Goal: Task Accomplishment & Management: Complete application form

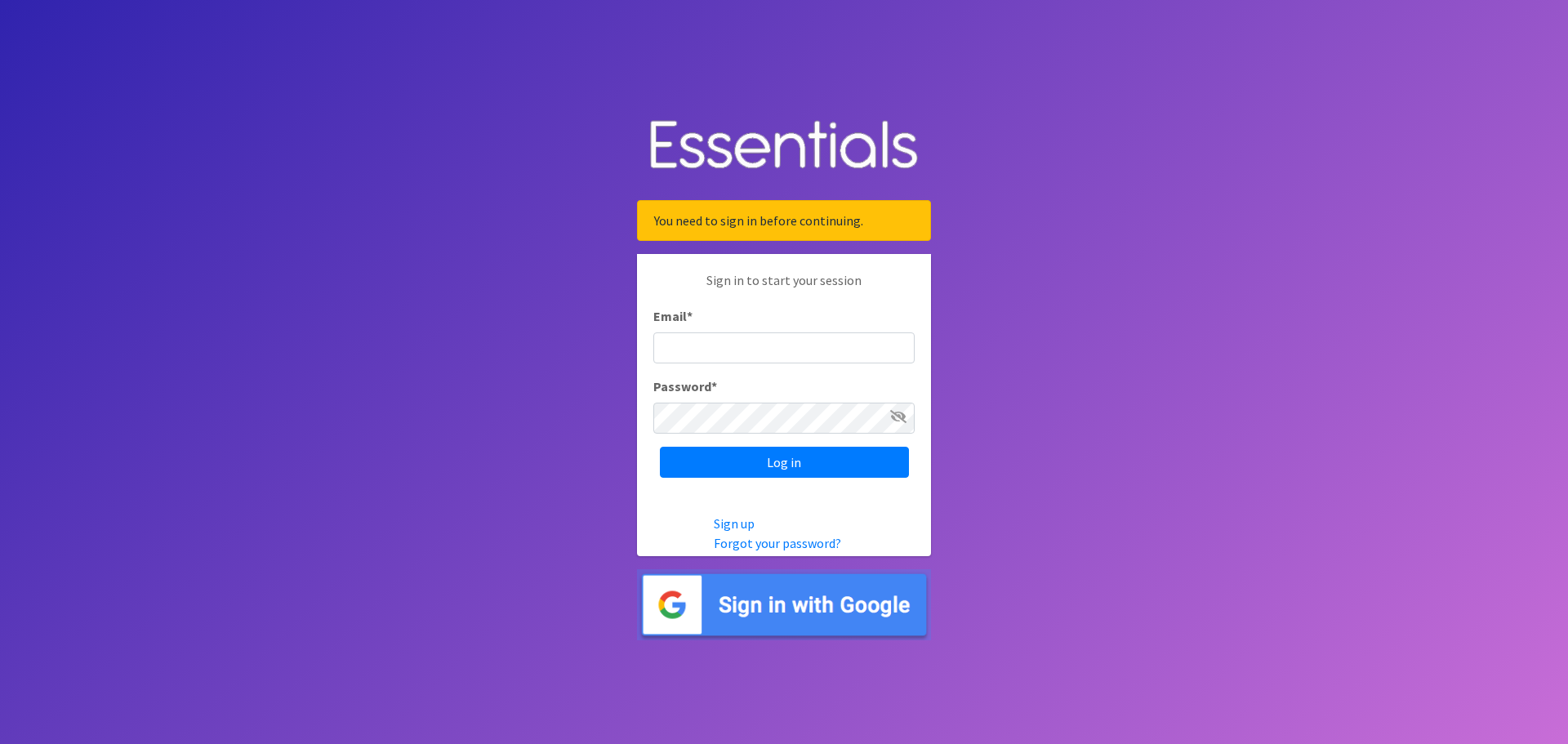
click at [700, 357] on input "Email *" at bounding box center [784, 348] width 261 height 31
type input "[PERSON_NAME][EMAIL_ADDRESS][PERSON_NAME][DOMAIN_NAME]"
click at [753, 459] on input "Log in" at bounding box center [784, 462] width 249 height 31
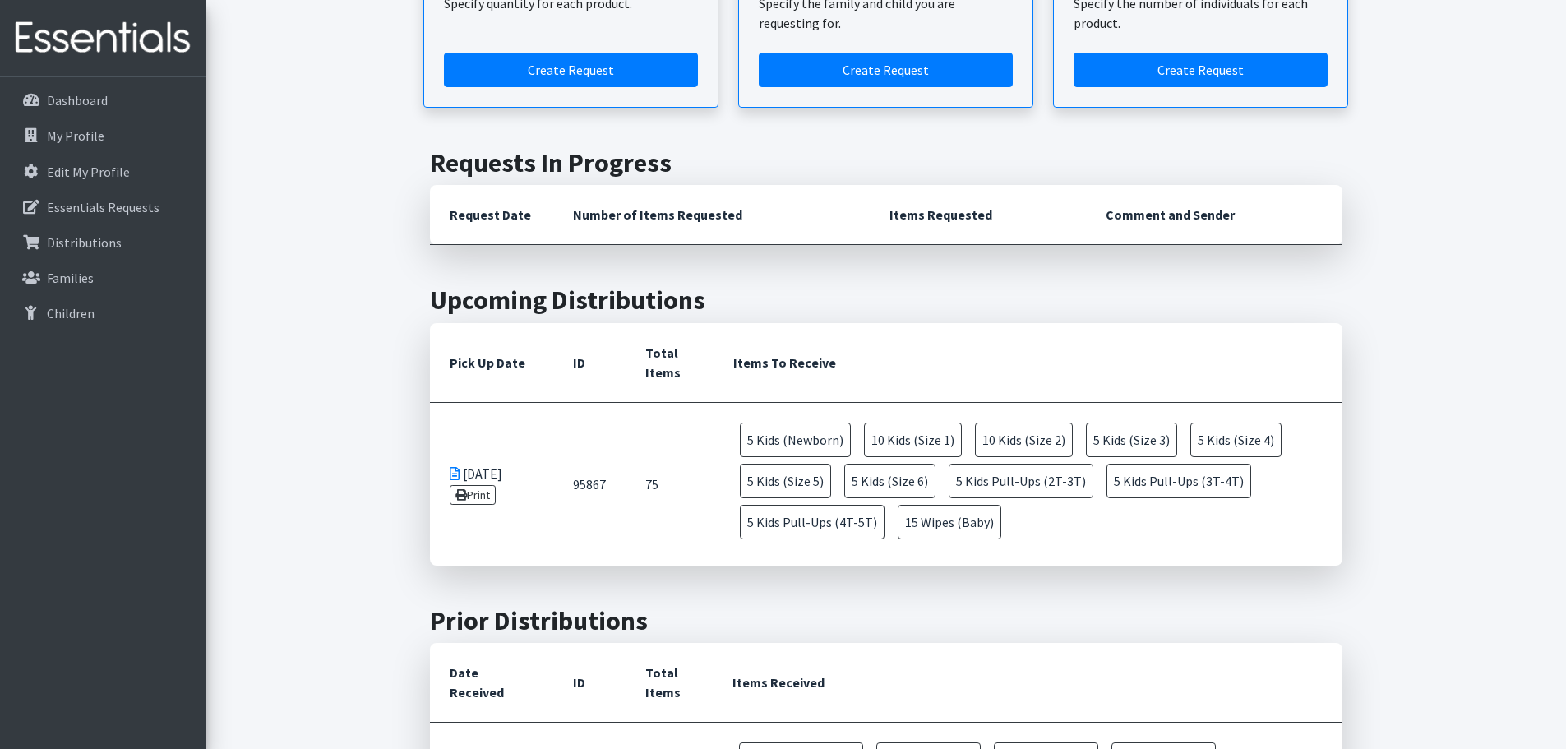
scroll to position [313, 0]
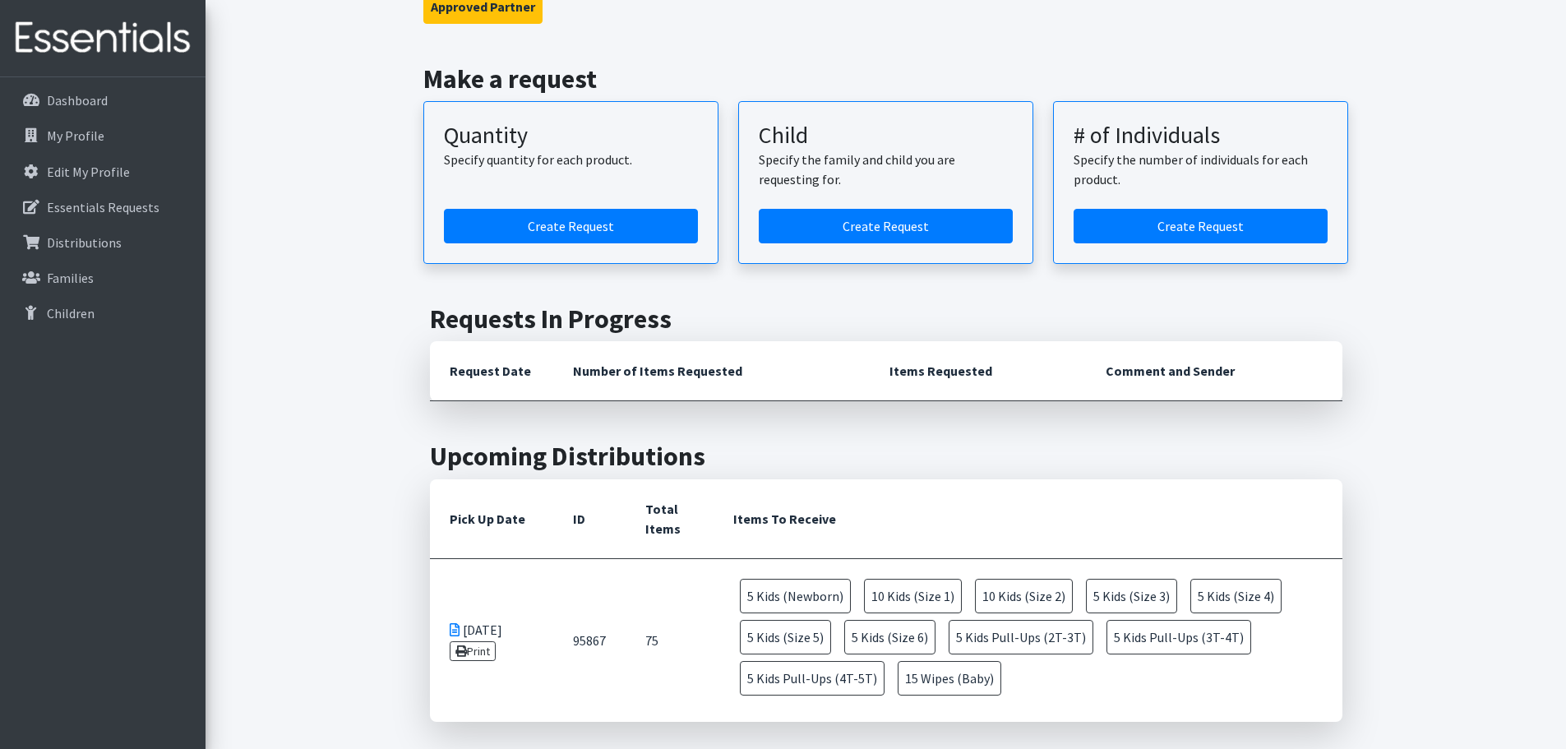
scroll to position [0, 0]
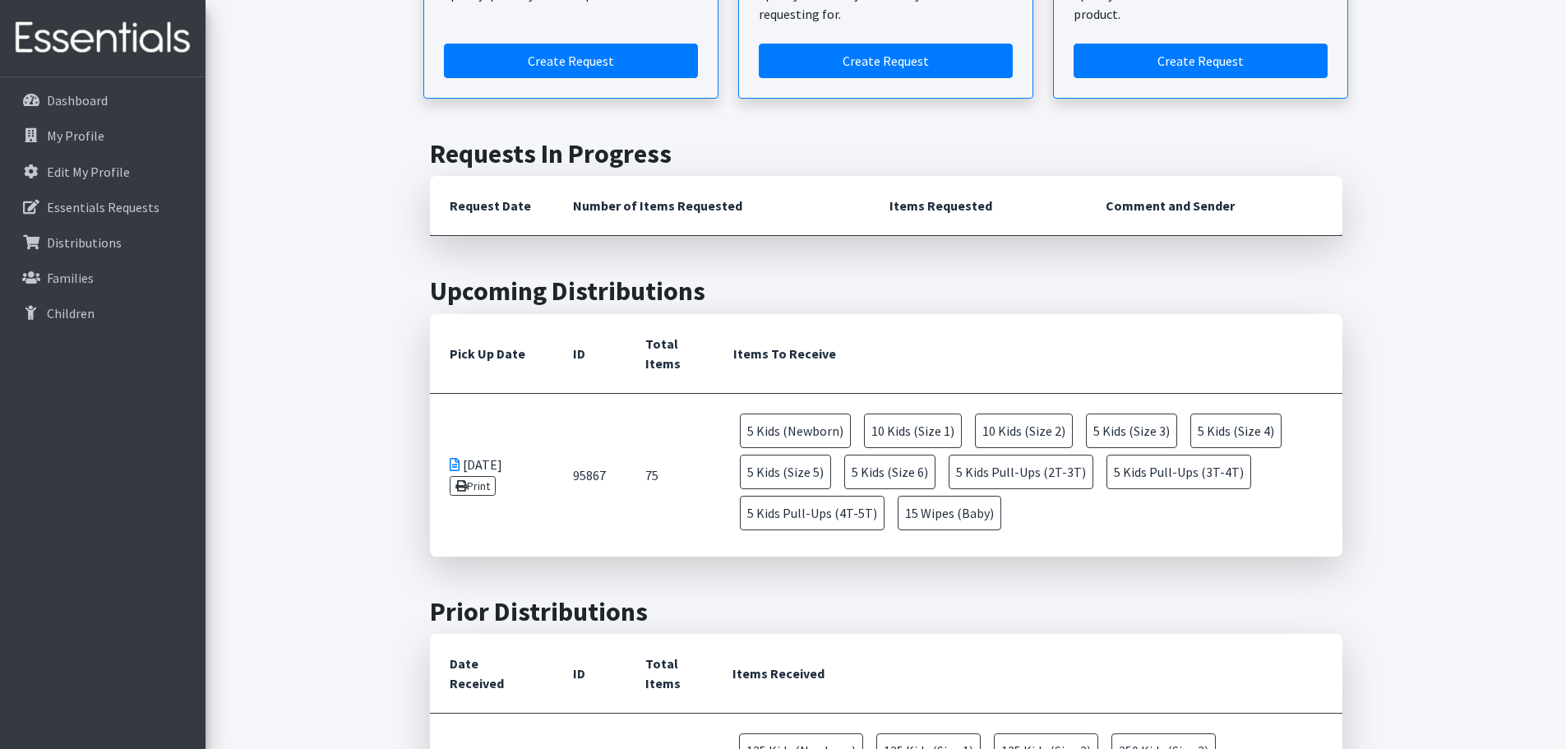
scroll to position [329, 0]
